Goal: Task Accomplishment & Management: Complete application form

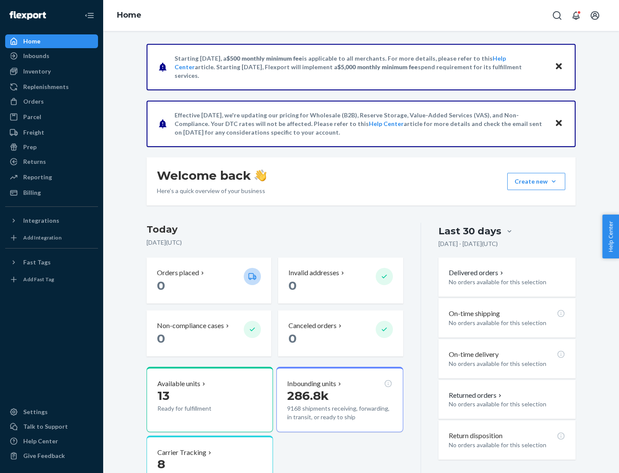
click at [554, 181] on button "Create new Create new inbound Create new order Create new product" at bounding box center [536, 181] width 58 height 17
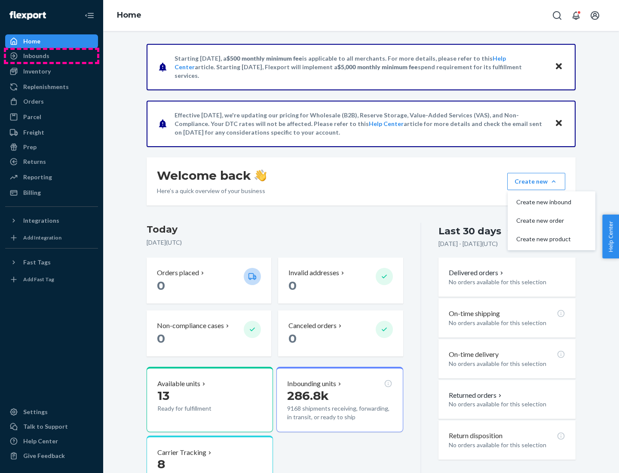
click at [52, 56] on div "Inbounds" at bounding box center [51, 56] width 91 height 12
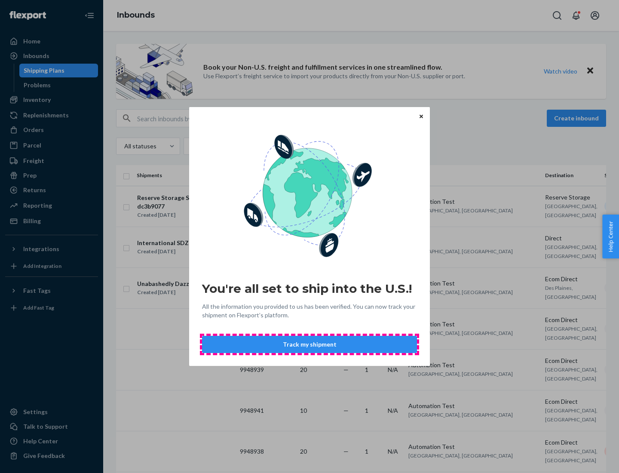
click at [310, 344] on button "Track my shipment" at bounding box center [309, 344] width 215 height 17
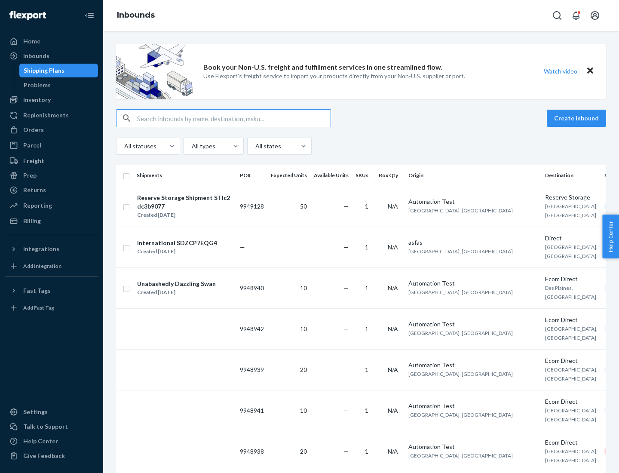
click at [578, 118] on button "Create inbound" at bounding box center [576, 118] width 59 height 17
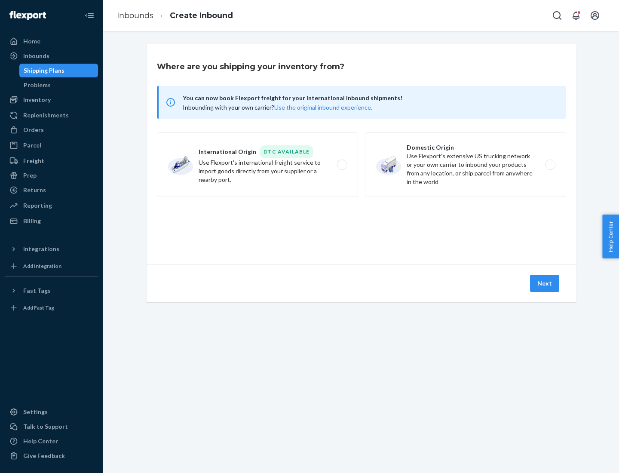
click at [258, 165] on label "International Origin DTC Available Use Flexport's international freight service…" at bounding box center [257, 164] width 201 height 64
click at [342, 165] on input "International Origin DTC Available Use Flexport's international freight service…" at bounding box center [345, 165] width 6 height 6
radio input "true"
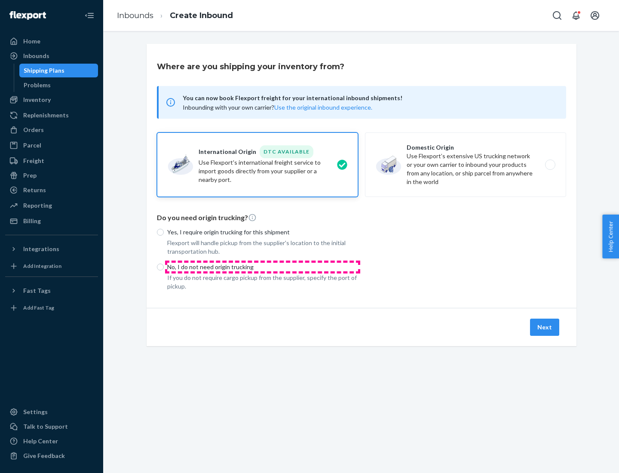
click at [263, 267] on p "No, I do not need origin trucking" at bounding box center [262, 267] width 191 height 9
click at [164, 267] on input "No, I do not need origin trucking" at bounding box center [160, 267] width 7 height 7
radio input "true"
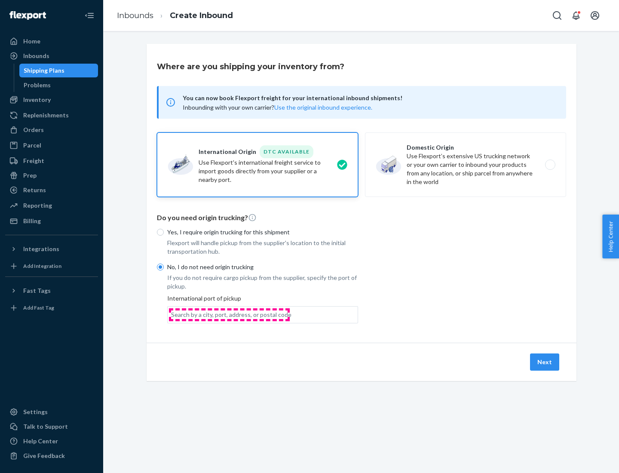
click at [229, 314] on div "Search by a city, port, address, or postal code" at bounding box center [231, 314] width 120 height 9
click at [172, 314] on input "Search by a city, port, address, or postal code" at bounding box center [171, 314] width 1 height 9
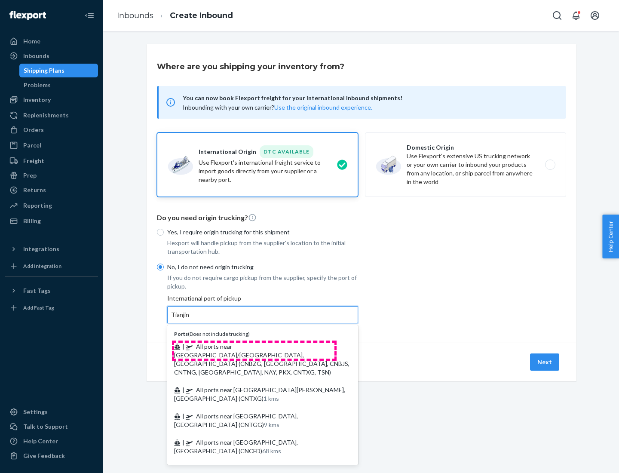
click at [254, 346] on span "| All ports near [GEOGRAPHIC_DATA]/[GEOGRAPHIC_DATA], [GEOGRAPHIC_DATA] (CNBZG,…" at bounding box center [261, 359] width 175 height 33
click at [190, 319] on input "Tianjin" at bounding box center [180, 314] width 19 height 9
type input "All ports near [GEOGRAPHIC_DATA]/[GEOGRAPHIC_DATA], [GEOGRAPHIC_DATA] (CNBZG, […"
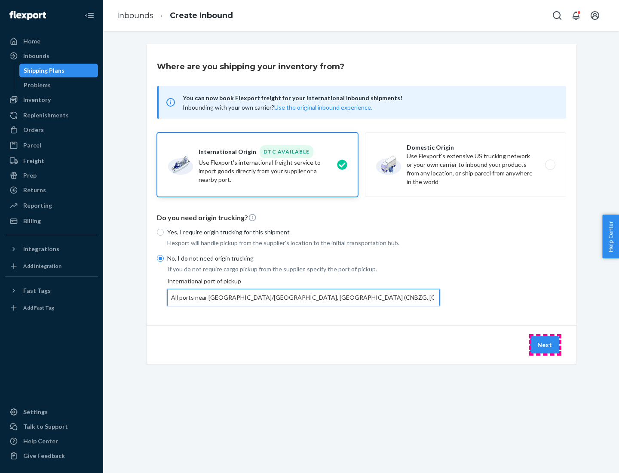
click at [545, 344] on button "Next" at bounding box center [544, 344] width 29 height 17
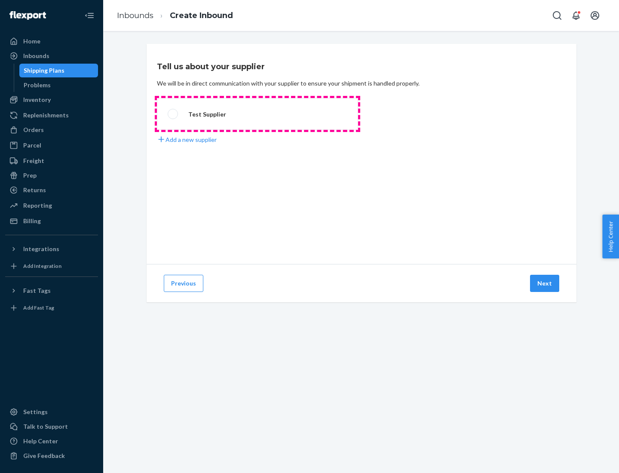
click at [258, 114] on label "Test Supplier" at bounding box center [257, 114] width 201 height 32
click at [173, 114] on input "Test Supplier" at bounding box center [171, 114] width 6 height 6
radio input "true"
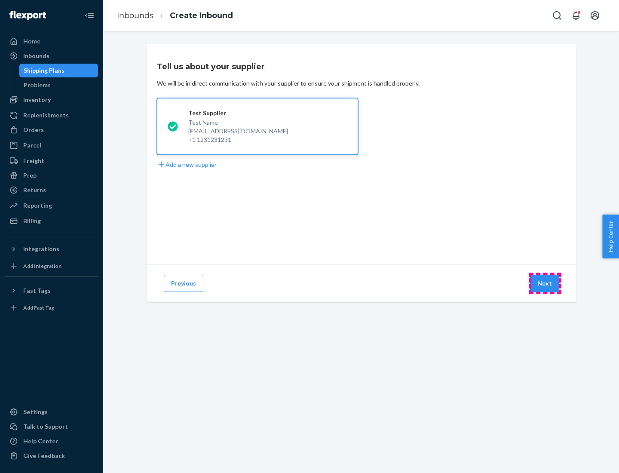
click at [545, 283] on button "Next" at bounding box center [544, 283] width 29 height 17
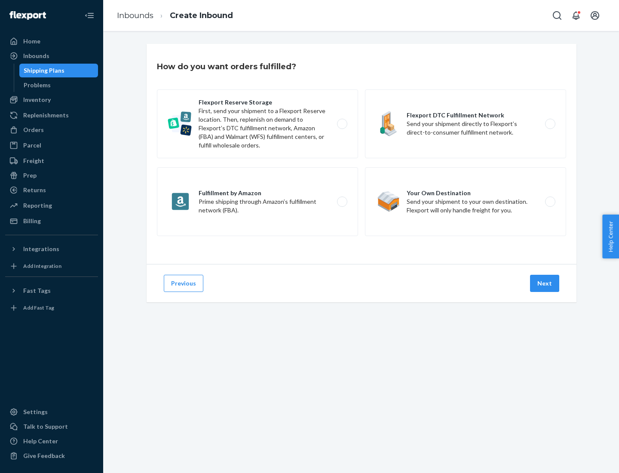
click at [258, 124] on label "Flexport Reserve Storage First, send your shipment to a Flexport Reserve locati…" at bounding box center [257, 123] width 201 height 69
click at [342, 124] on input "Flexport Reserve Storage First, send your shipment to a Flexport Reserve locati…" at bounding box center [345, 124] width 6 height 6
radio input "true"
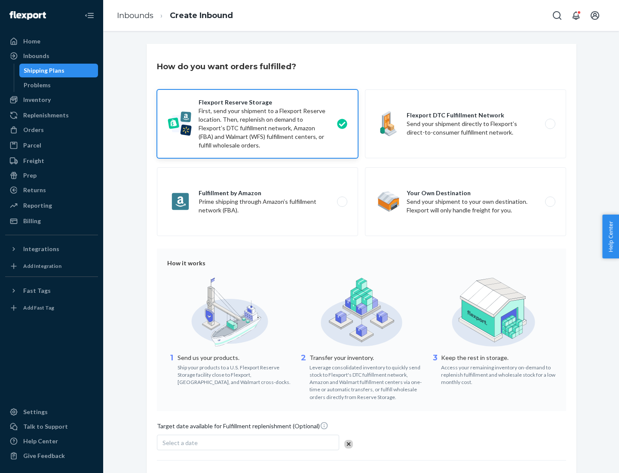
scroll to position [71, 0]
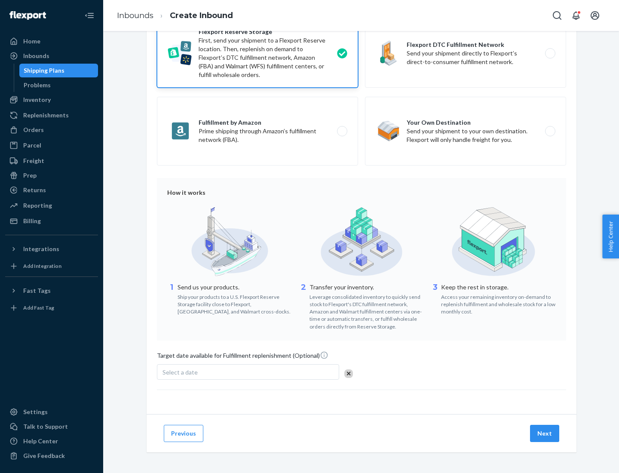
click at [545, 433] on button "Next" at bounding box center [544, 433] width 29 height 17
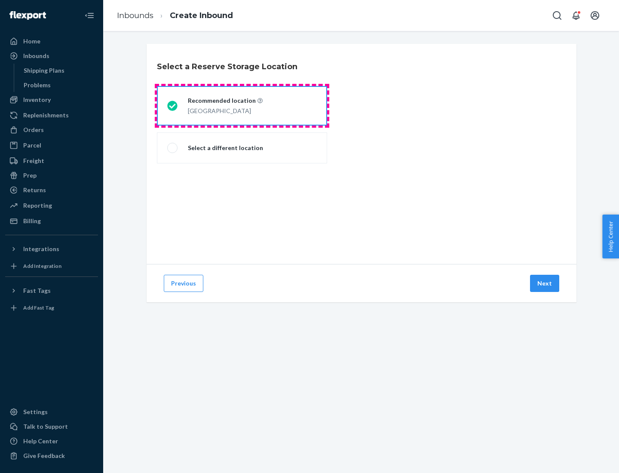
click at [242, 106] on div "[GEOGRAPHIC_DATA]" at bounding box center [225, 110] width 75 height 10
click at [173, 106] on input "Recommended location [GEOGRAPHIC_DATA]" at bounding box center [170, 106] width 6 height 6
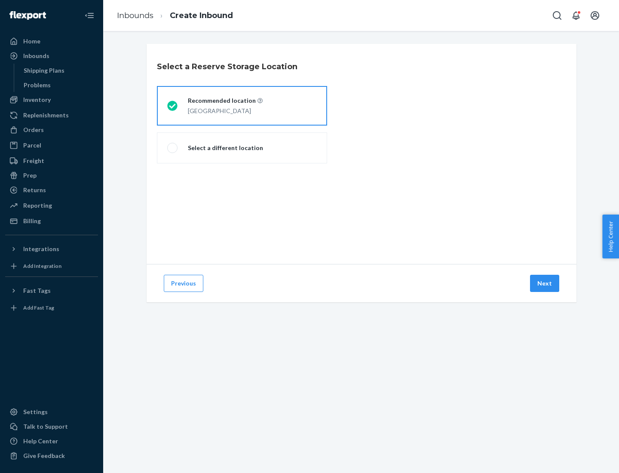
click at [545, 283] on button "Next" at bounding box center [544, 283] width 29 height 17
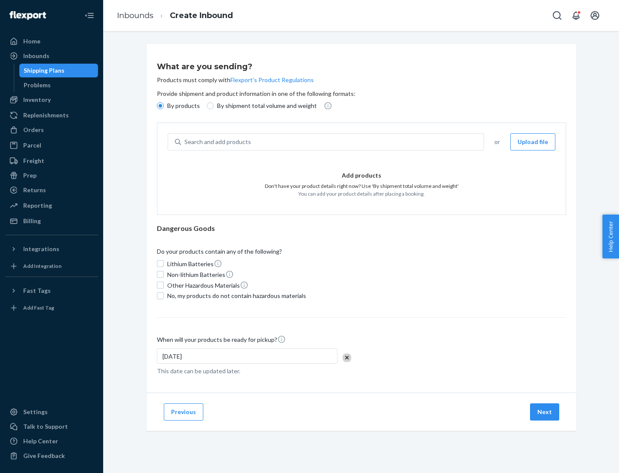
click at [333, 142] on div "Search and add products" at bounding box center [332, 141] width 303 height 15
click at [185, 142] on input "Search and add products" at bounding box center [184, 142] width 1 height 9
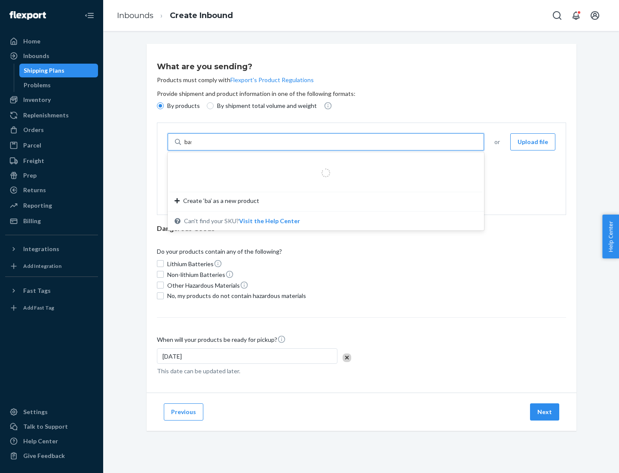
type input "basic"
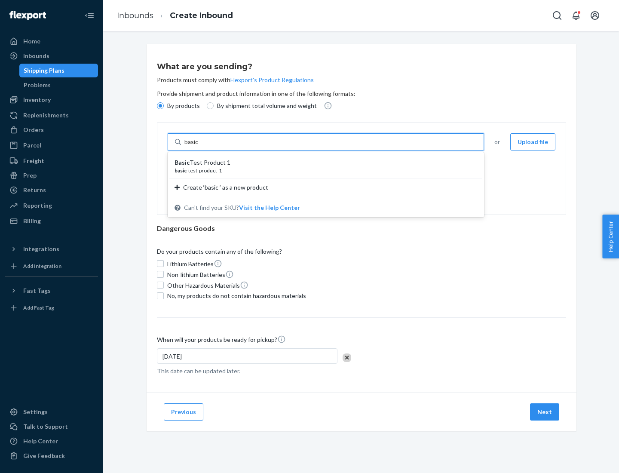
click at [323, 163] on div "Basic Test Product 1" at bounding box center [323, 162] width 296 height 9
click at [200, 146] on input "basic" at bounding box center [191, 142] width 15 height 9
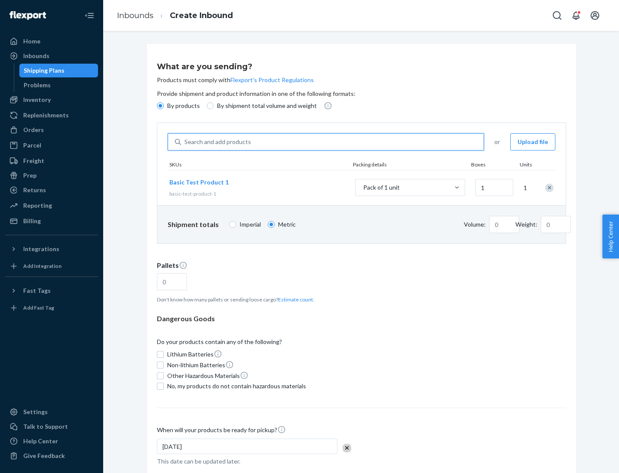
type input "1.09"
type input "3.27"
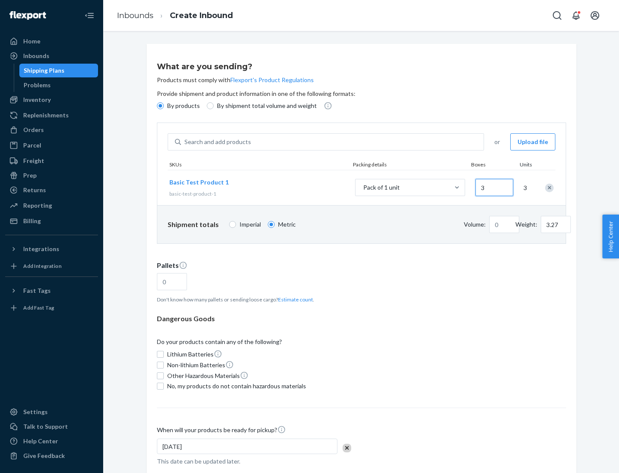
type input "30"
type input "0.01"
type input "32.66"
type input "300"
type input "0.07"
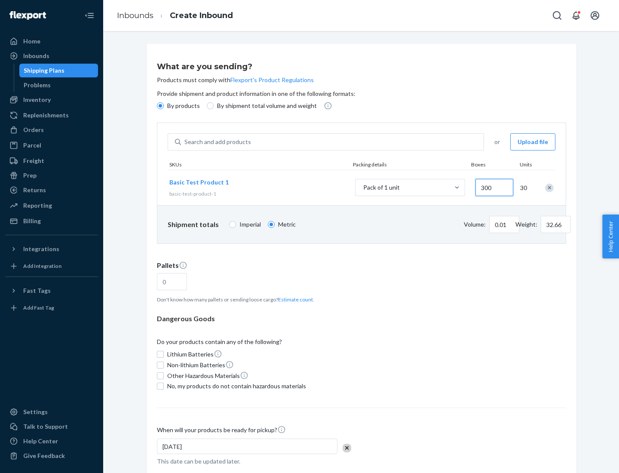
type input "326.59"
type input "3000"
type input "0.68"
type input "3265.86"
type input "1.09"
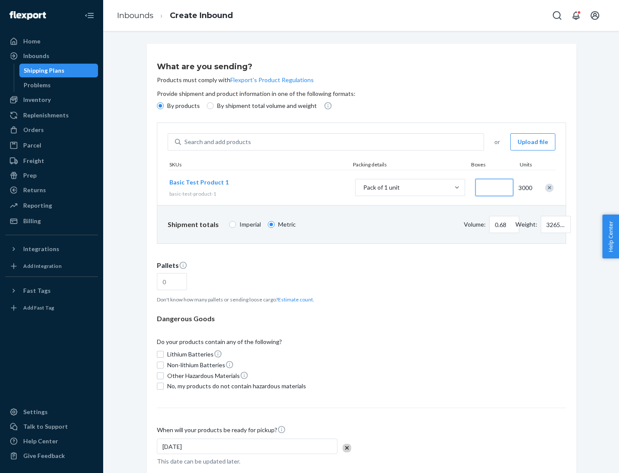
type input "1"
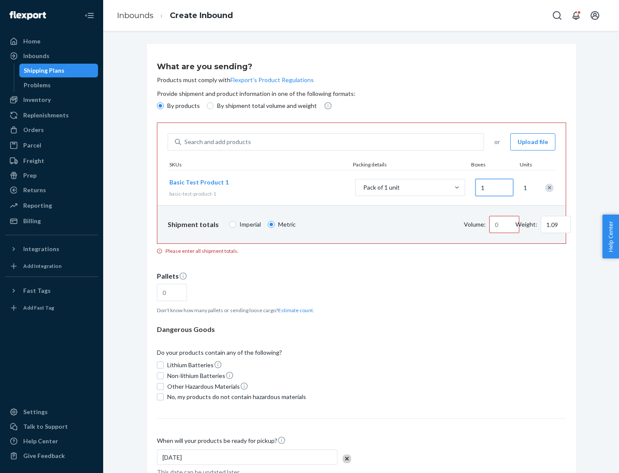
type input "10.89"
type input "10"
type input "0.02"
type input "108.86"
type input "100"
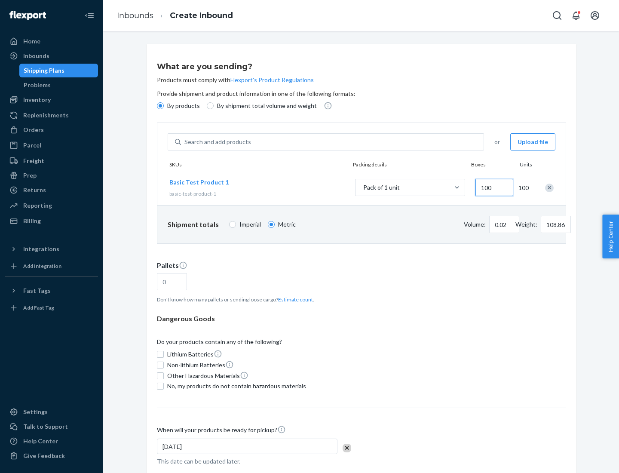
type input "0.23"
type input "1088.62"
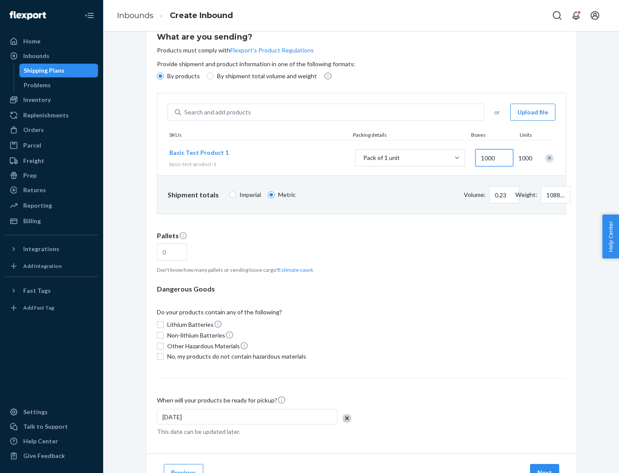
type input "1000"
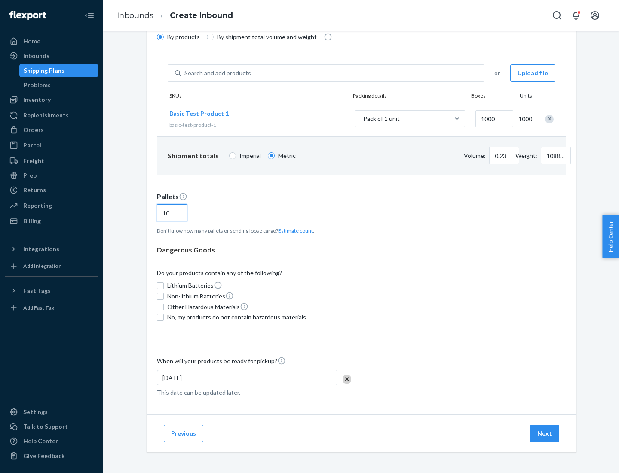
type input "10"
click at [235, 317] on span "No, my products do not contain hazardous materials" at bounding box center [236, 317] width 139 height 9
click at [164, 317] on input "No, my products do not contain hazardous materials" at bounding box center [160, 317] width 7 height 7
checkbox input "true"
click at [545, 433] on button "Next" at bounding box center [544, 433] width 29 height 17
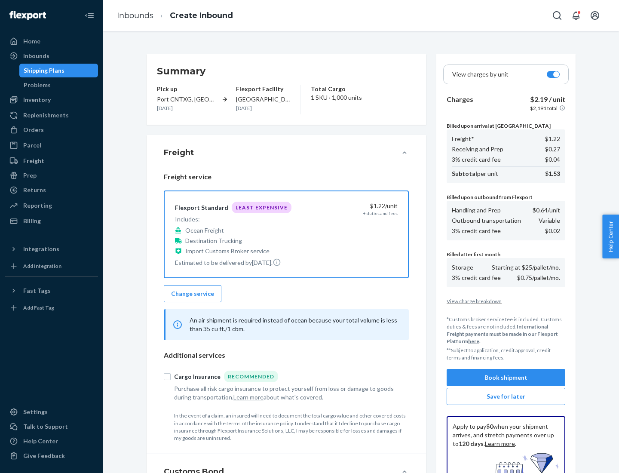
scroll to position [126, 0]
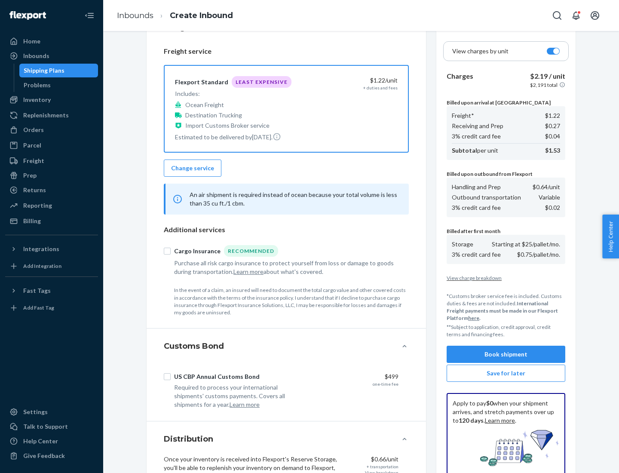
click at [506, 354] on button "Book shipment" at bounding box center [506, 354] width 119 height 17
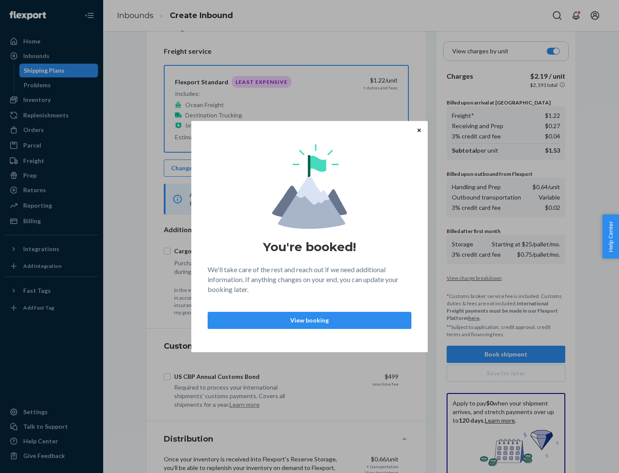
click at [310, 320] on p "View booking" at bounding box center [309, 320] width 189 height 9
